Goal: Information Seeking & Learning: Learn about a topic

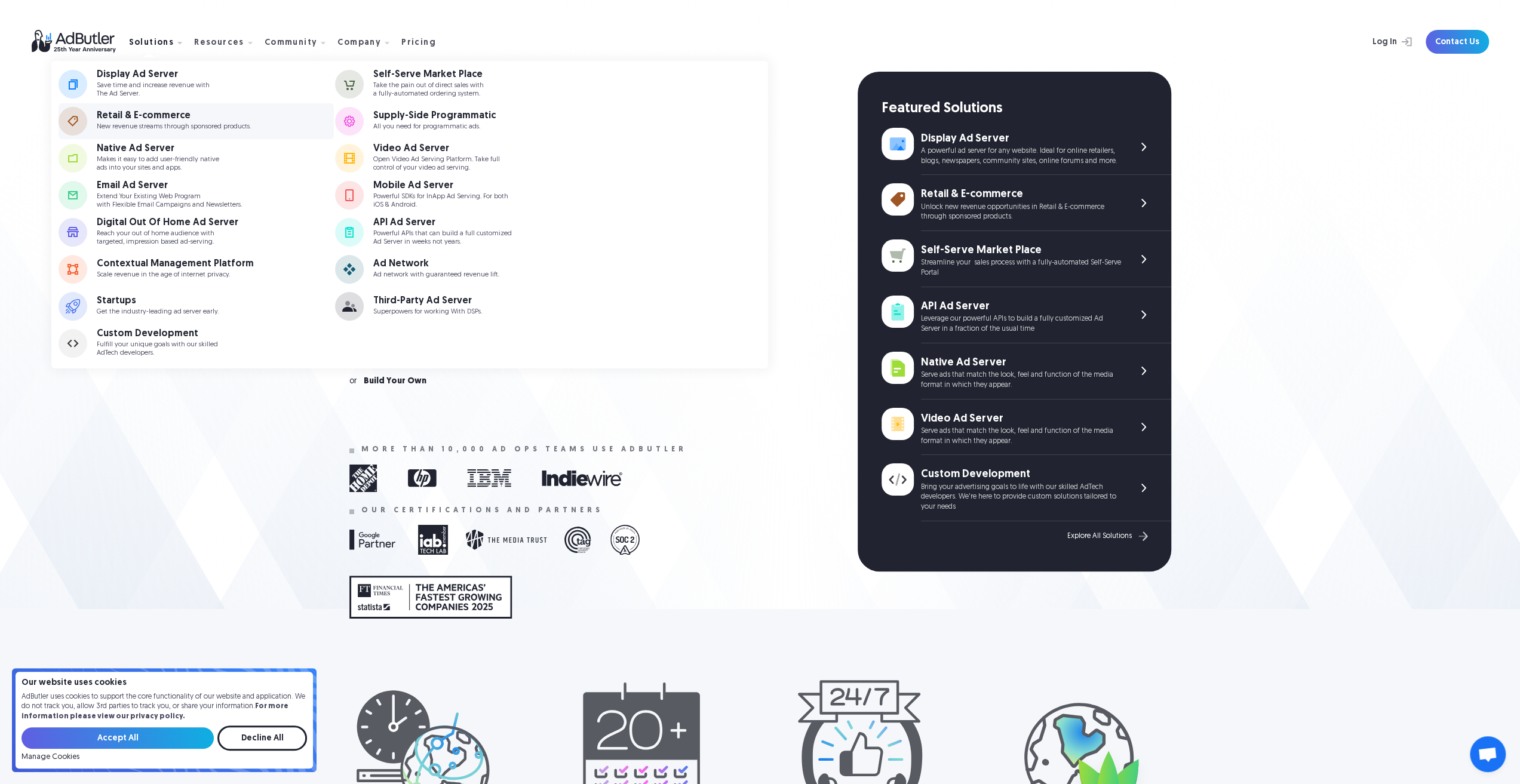
click at [127, 127] on p "New revenue streams through sponsored products." at bounding box center [174, 127] width 154 height 8
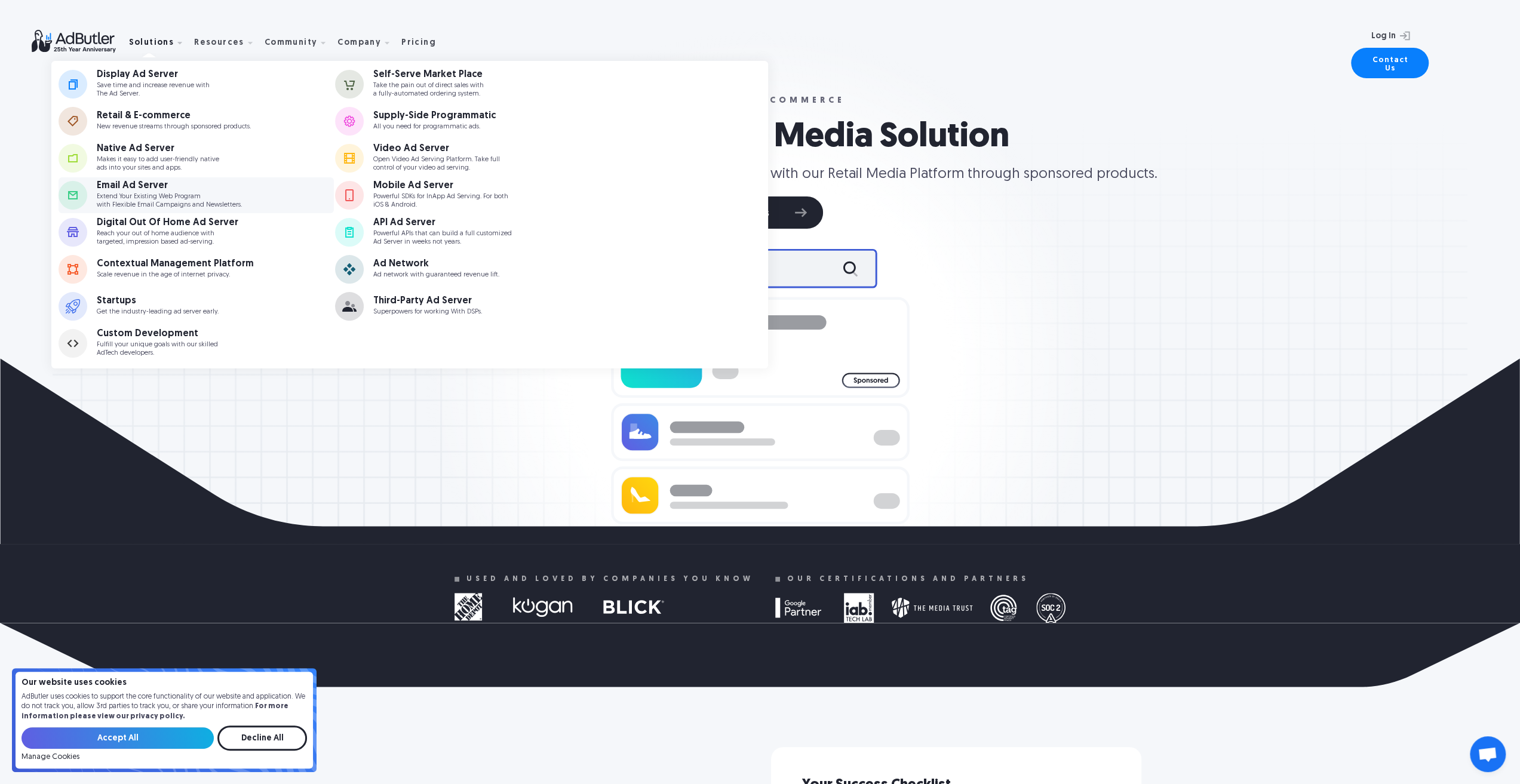
click at [157, 192] on div "Email Ad Server Extend Your Existing Web Program with Flexible Email Campaigns …" at bounding box center [185, 195] width 177 height 27
click at [153, 87] on p "Save time and increase revenue with The Ad Server." at bounding box center [153, 89] width 113 height 15
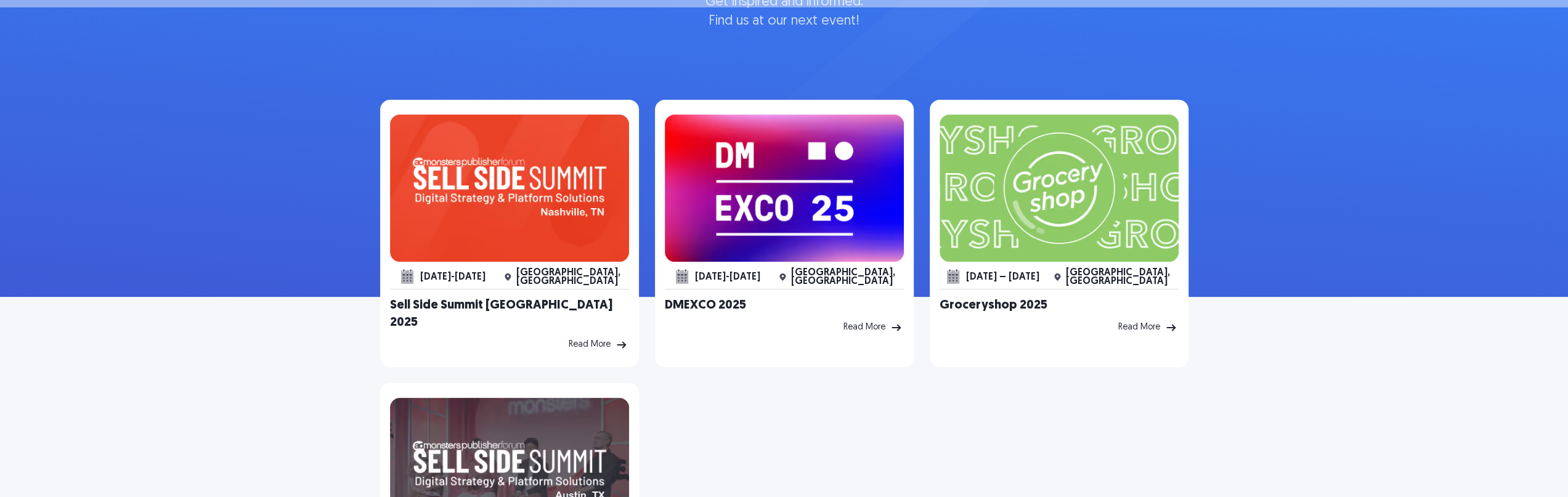
scroll to position [185, 0]
